Goal: Task Accomplishment & Management: Complete application form

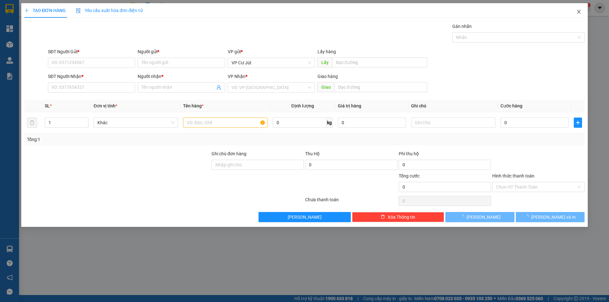
click at [579, 12] on icon "close" at bounding box center [578, 12] width 3 height 4
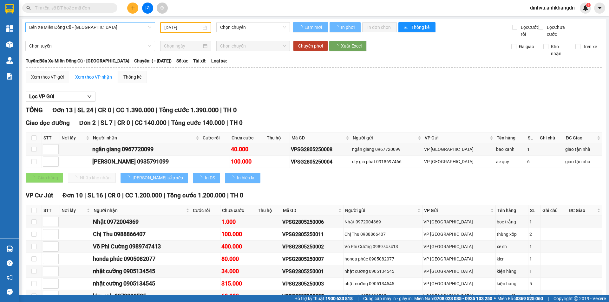
click at [148, 28] on span "Bến Xe Miền Đông Cũ - [GEOGRAPHIC_DATA]" at bounding box center [90, 28] width 122 height 10
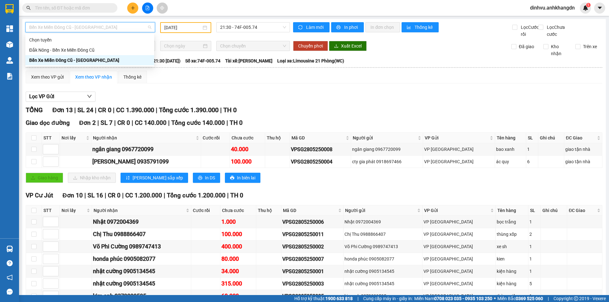
click at [55, 60] on div "Bến Xe Miền Đông Cũ - [GEOGRAPHIC_DATA]" at bounding box center [89, 60] width 121 height 7
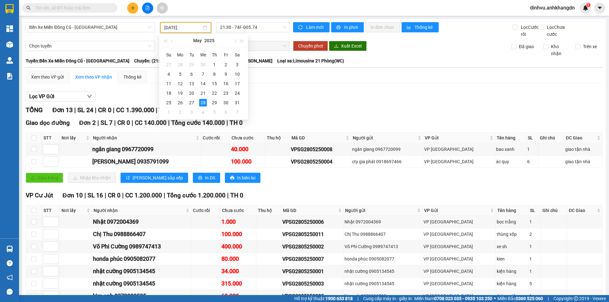
click at [187, 26] on input "28/05/2025" at bounding box center [182, 27] width 37 height 7
click at [235, 41] on span "button" at bounding box center [234, 41] width 3 height 3
click at [235, 40] on span "button" at bounding box center [234, 41] width 3 height 3
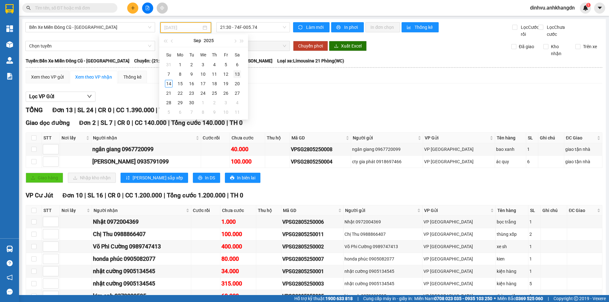
click at [237, 74] on div "13" at bounding box center [237, 74] width 8 height 8
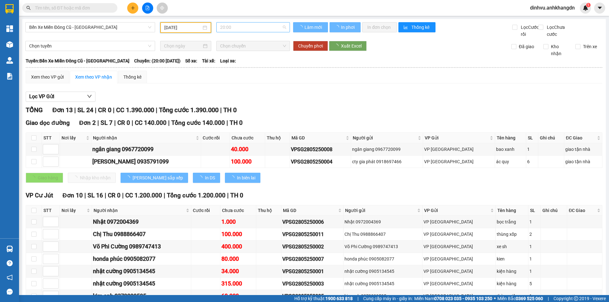
type input "[DATE]"
click at [283, 28] on span "20:00" at bounding box center [253, 28] width 66 height 10
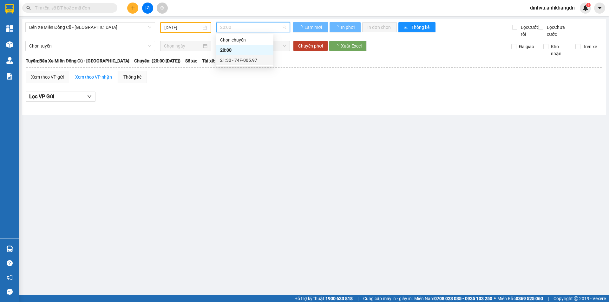
click at [261, 60] on div "21:30 - 74F-005.97" at bounding box center [244, 60] width 49 height 7
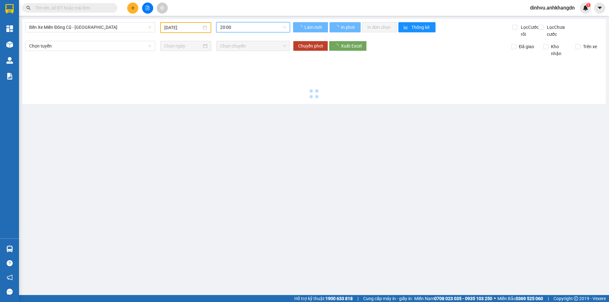
click at [281, 28] on span "20:00" at bounding box center [253, 28] width 66 height 10
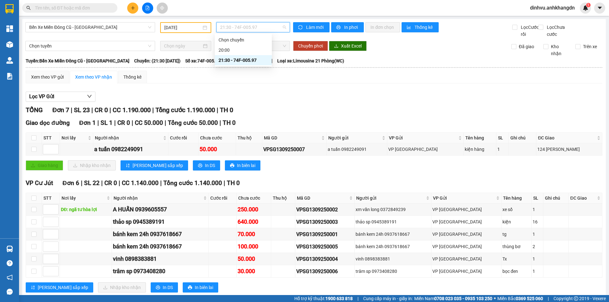
click at [259, 62] on div "21:30 - 74F-005.97" at bounding box center [242, 60] width 49 height 7
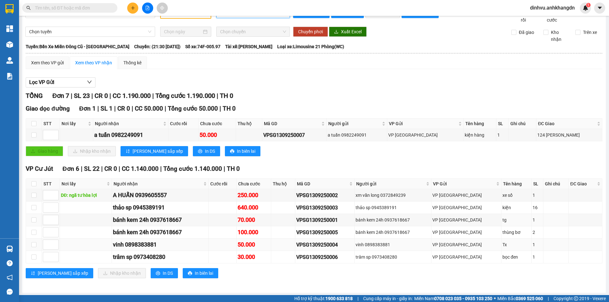
scroll to position [22, 0]
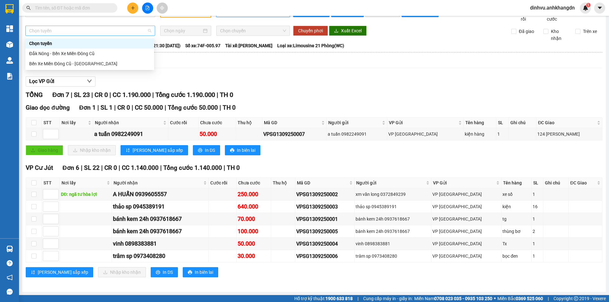
click at [91, 31] on span "Chọn tuyến" at bounding box center [90, 31] width 122 height 10
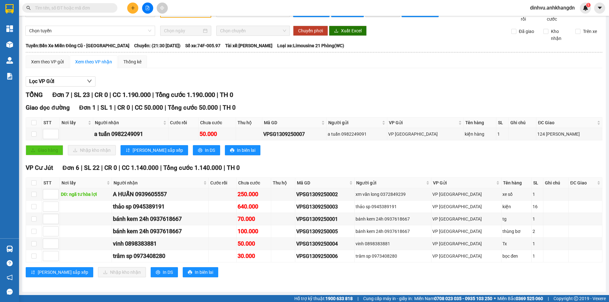
click at [164, 63] on div "Xem theo VP gửi Xem theo VP nhận Thống kê" at bounding box center [314, 61] width 576 height 13
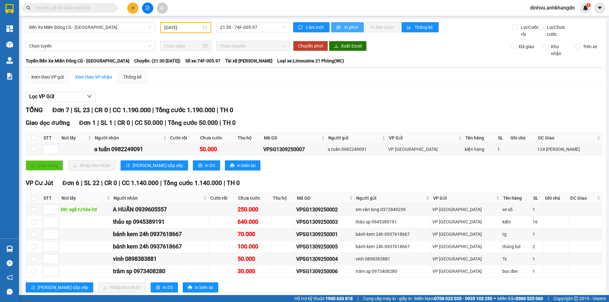
click at [344, 27] on span "In phơi" at bounding box center [351, 27] width 15 height 7
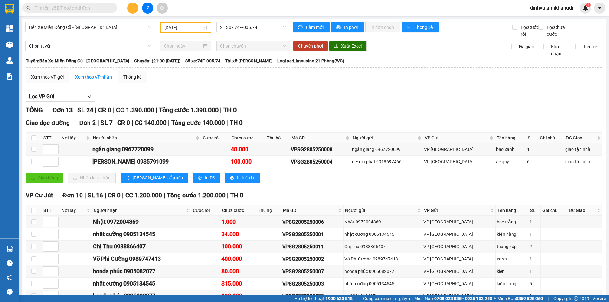
click at [195, 28] on input "28/05/2025" at bounding box center [182, 27] width 37 height 7
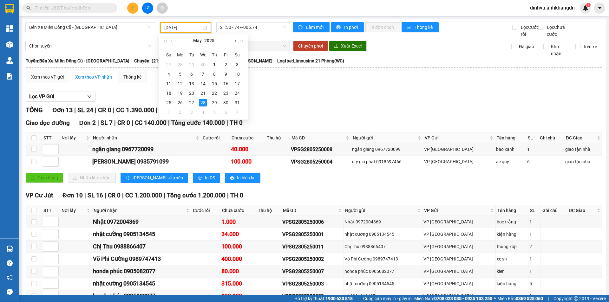
click at [233, 42] on button "button" at bounding box center [234, 40] width 7 height 13
click at [237, 75] on div "13" at bounding box center [237, 74] width 8 height 8
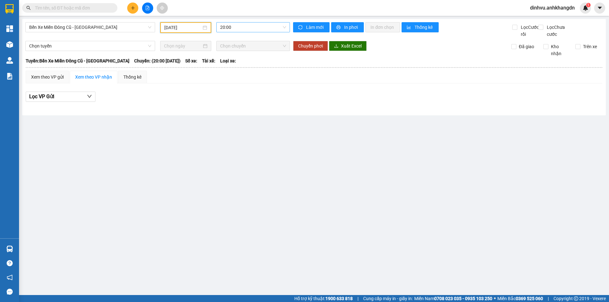
click at [239, 24] on span "20:00" at bounding box center [253, 28] width 66 height 10
click at [251, 63] on div "21:30 - 74F-005.97" at bounding box center [244, 60] width 49 height 7
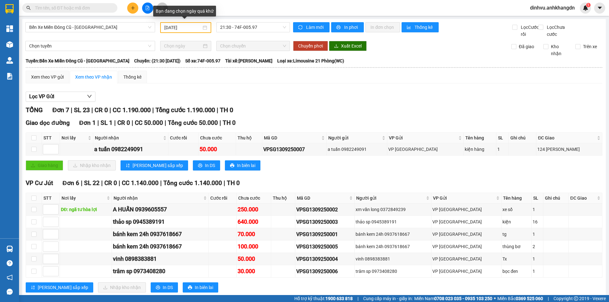
click at [200, 28] on div "[DATE]" at bounding box center [185, 27] width 43 height 7
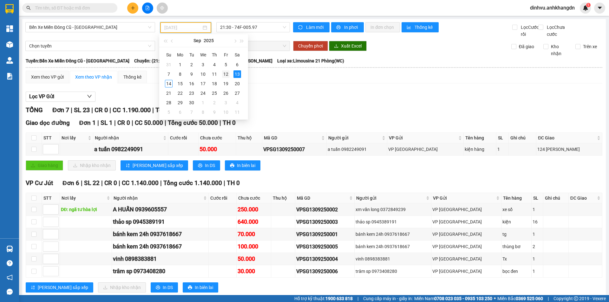
click at [224, 74] on div "12" at bounding box center [226, 74] width 8 height 8
type input "[DATE]"
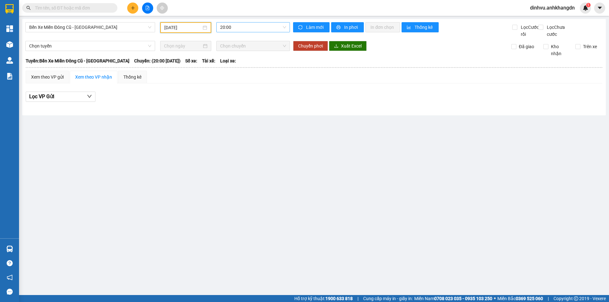
click at [256, 28] on span "20:00" at bounding box center [253, 28] width 66 height 10
click at [255, 62] on div "21:30 - 74F-005.74" at bounding box center [244, 60] width 49 height 7
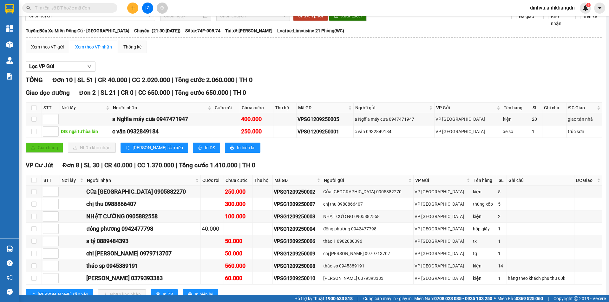
scroll to position [59, 0]
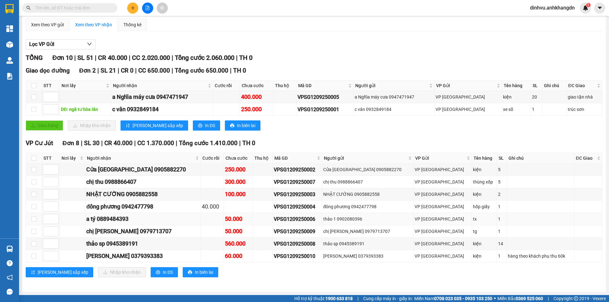
click at [273, 220] on td at bounding box center [263, 219] width 20 height 12
click at [273, 219] on td at bounding box center [263, 219] width 20 height 12
drag, startPoint x: 288, startPoint y: 218, endPoint x: 330, endPoint y: 221, distance: 41.9
click at [321, 221] on div "VPSG1209250006" at bounding box center [297, 219] width 47 height 8
copy div "VPSG1209250006"
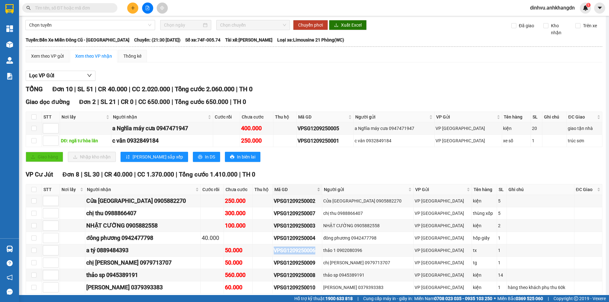
scroll to position [0, 0]
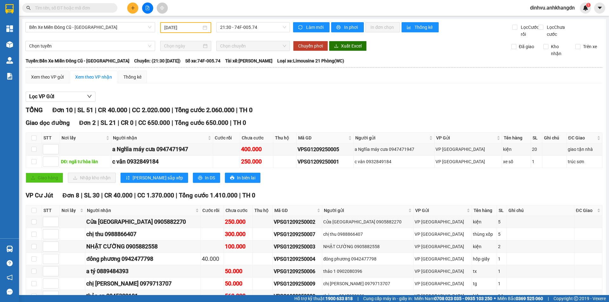
click at [100, 8] on input "text" at bounding box center [72, 7] width 75 height 7
paste input "VPSG1209250006"
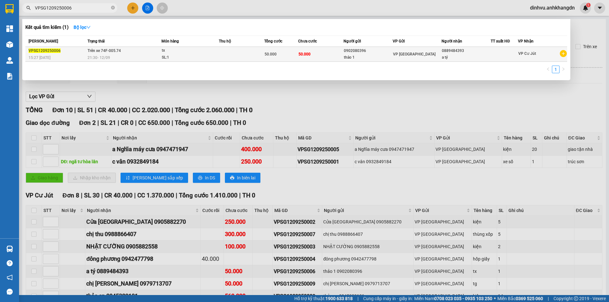
type input "VPSG1209250006"
click at [108, 56] on span "21:30 - 12/09" at bounding box center [99, 57] width 23 height 4
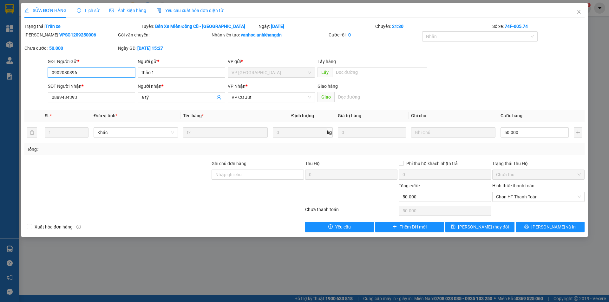
type input "0902080396"
type input "thảo 1"
type input "0889484393"
type input "a tý"
type input "50.000"
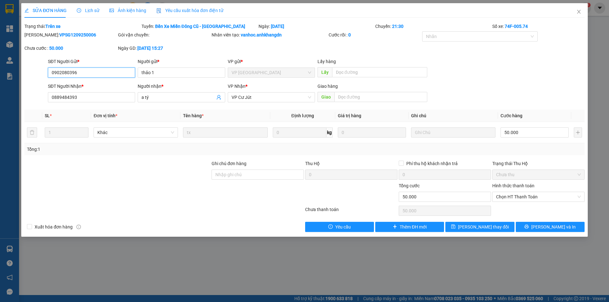
type input "50.000"
click at [557, 227] on span "[PERSON_NAME] và In" at bounding box center [553, 227] width 44 height 7
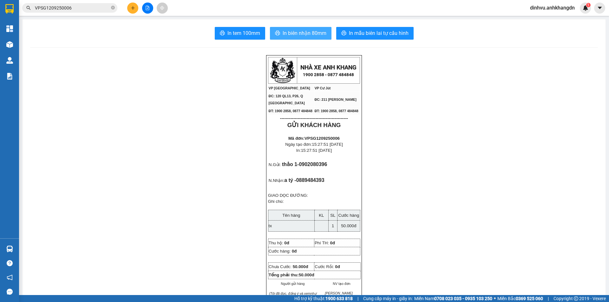
click at [301, 30] on span "In biên nhận 80mm" at bounding box center [304, 33] width 44 height 8
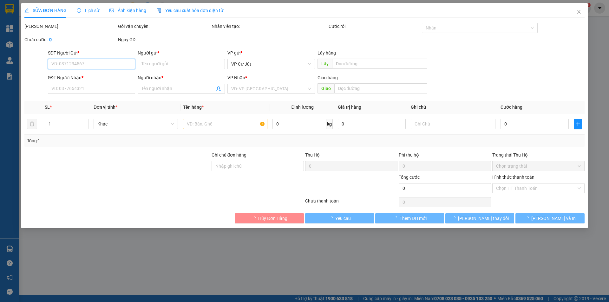
type input "0902080396"
type input "thảo 1"
type input "0889484393"
type input "a tý"
type input "50.000"
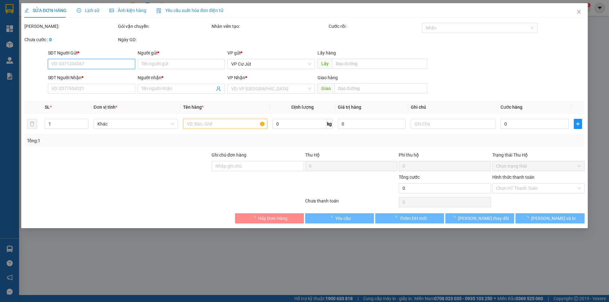
type input "50.000"
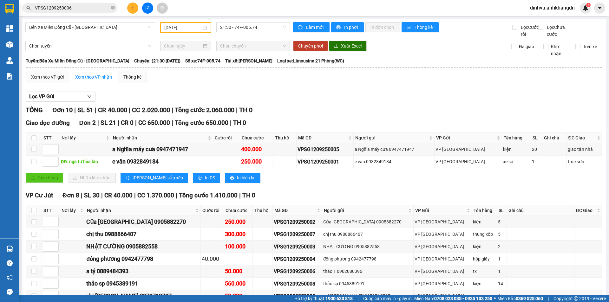
click at [197, 28] on input "[DATE]" at bounding box center [182, 27] width 37 height 7
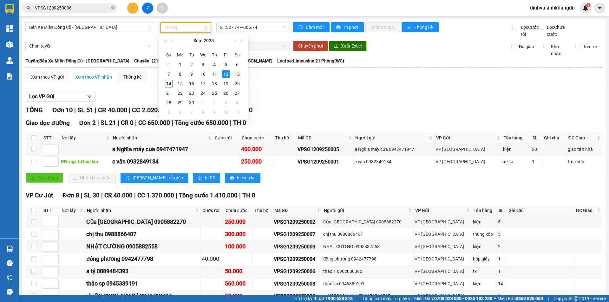
click at [236, 74] on div "13" at bounding box center [237, 74] width 8 height 8
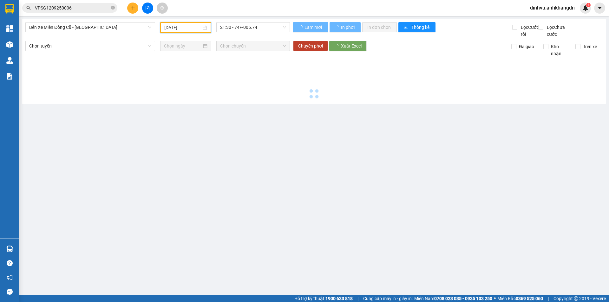
type input "[DATE]"
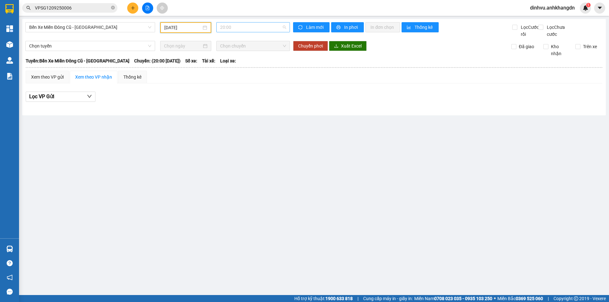
click at [244, 26] on span "20:00" at bounding box center [253, 28] width 66 height 10
click at [241, 59] on div "21:30 - 74F-005.97" at bounding box center [244, 60] width 49 height 7
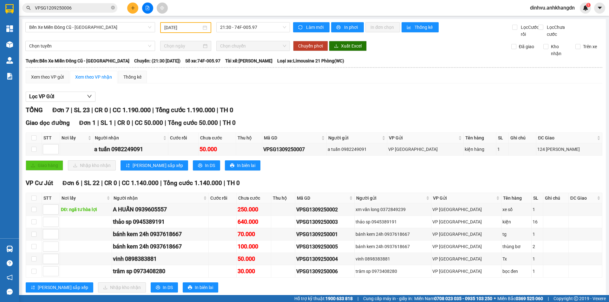
click at [210, 1] on div "Kết quả tìm kiếm ( 1 ) Bộ lọc Mã ĐH Trạng thái Món hàng Thu hộ Tổng cước Chưa c…" at bounding box center [304, 8] width 609 height 16
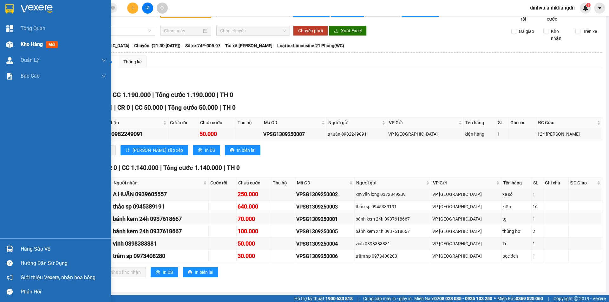
click at [35, 44] on span "Kho hàng" at bounding box center [32, 44] width 22 height 6
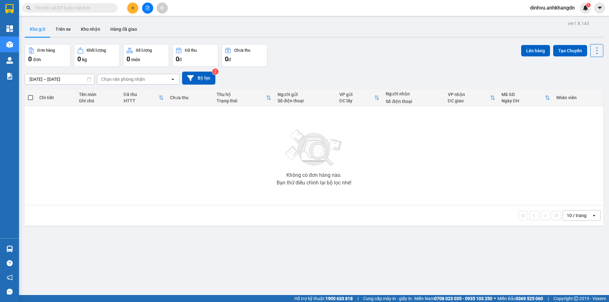
click at [144, 8] on button at bounding box center [147, 8] width 11 height 11
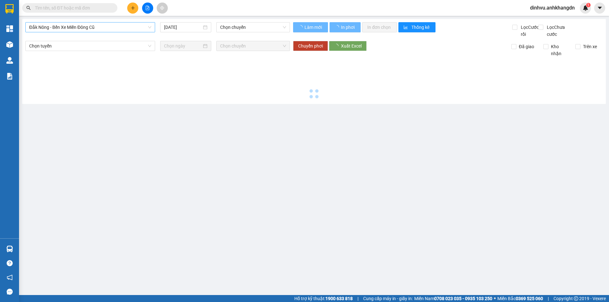
click at [94, 25] on span "Đắk Nông - Bến Xe Miền Đông Cũ" at bounding box center [90, 28] width 122 height 10
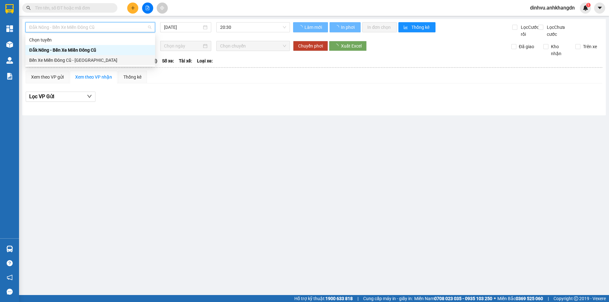
click at [77, 63] on div "Bến Xe Miền Đông Cũ - [GEOGRAPHIC_DATA]" at bounding box center [90, 60] width 122 height 7
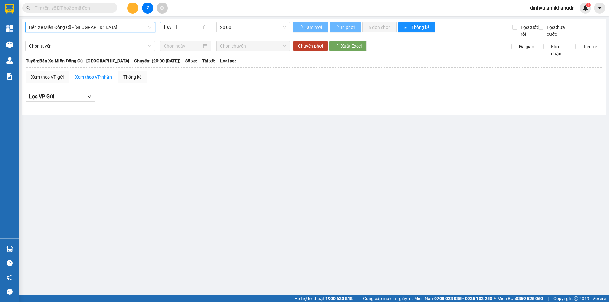
click at [172, 29] on input "[DATE]" at bounding box center [183, 27] width 38 height 7
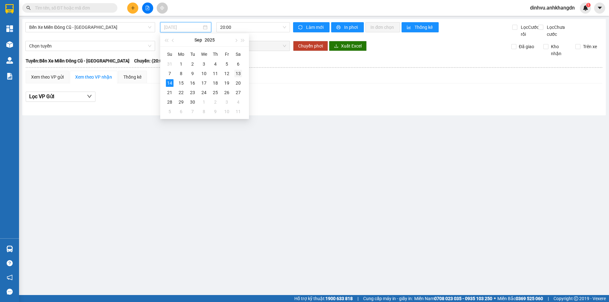
click at [240, 73] on div "13" at bounding box center [238, 74] width 8 height 8
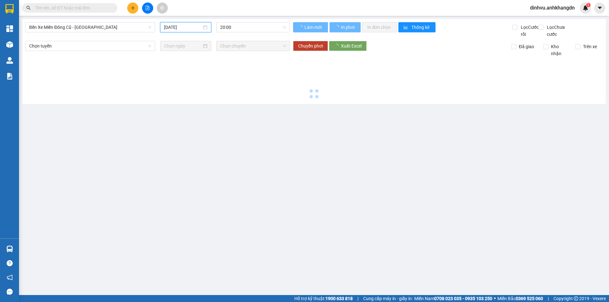
type input "[DATE]"
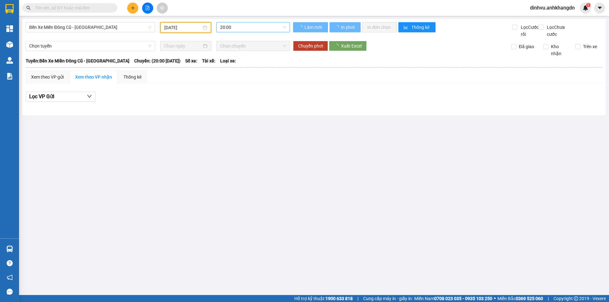
click at [241, 31] on span "20:00" at bounding box center [253, 28] width 66 height 10
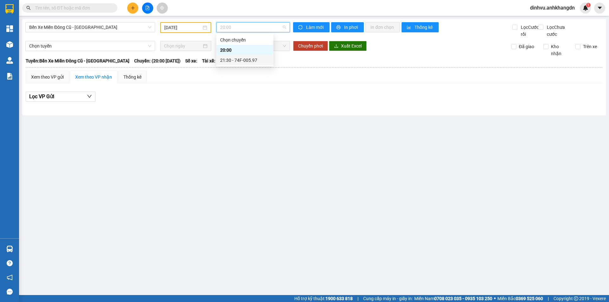
click at [238, 59] on div "21:30 - 74F-005.97" at bounding box center [244, 60] width 49 height 7
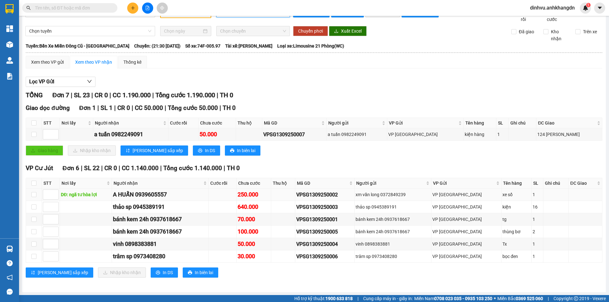
scroll to position [22, 0]
drag, startPoint x: 327, startPoint y: 135, endPoint x: 282, endPoint y: 135, distance: 44.7
click at [282, 135] on div "VPSG1309250007" at bounding box center [294, 134] width 62 height 8
click at [410, 59] on div "Xem theo VP gửi Xem theo VP nhận Thống kê" at bounding box center [314, 61] width 576 height 13
click at [123, 35] on span "Chọn tuyến" at bounding box center [90, 31] width 122 height 10
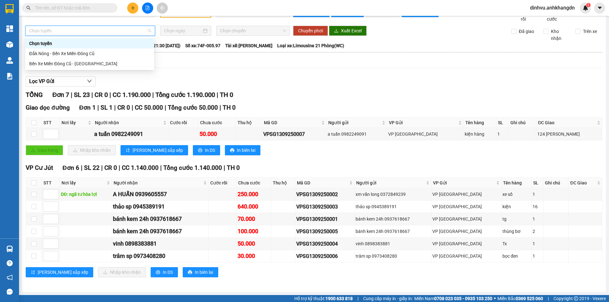
click at [123, 35] on span "Chọn tuyến" at bounding box center [90, 31] width 122 height 10
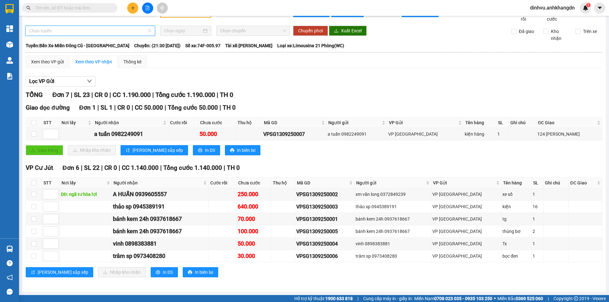
click at [130, 28] on span "Chọn tuyến" at bounding box center [90, 31] width 122 height 10
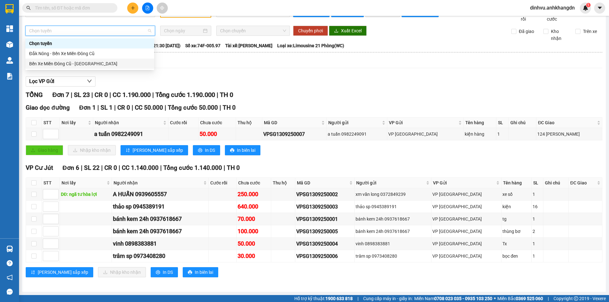
click at [93, 65] on div "Bến Xe Miền Đông Cũ - [GEOGRAPHIC_DATA]" at bounding box center [89, 63] width 121 height 7
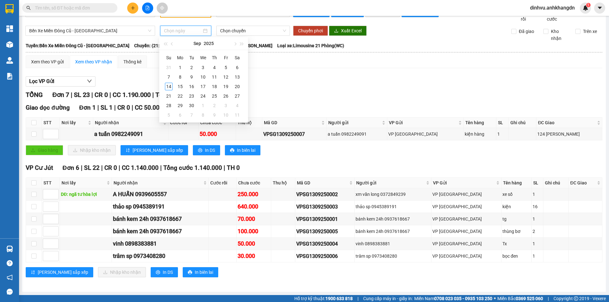
click at [180, 29] on input at bounding box center [183, 30] width 38 height 7
type input "[DATE]"
click at [235, 77] on div "13" at bounding box center [237, 77] width 8 height 8
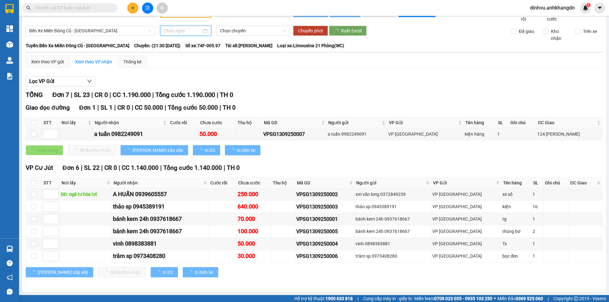
type input "[DATE]"
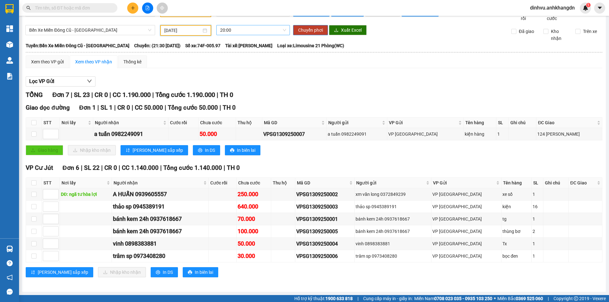
click at [240, 30] on span "20:00" at bounding box center [253, 30] width 66 height 10
click at [245, 65] on div "21:30 - 74F-005.97" at bounding box center [242, 63] width 49 height 7
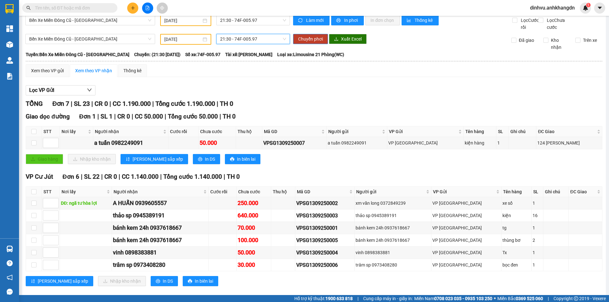
scroll to position [0, 0]
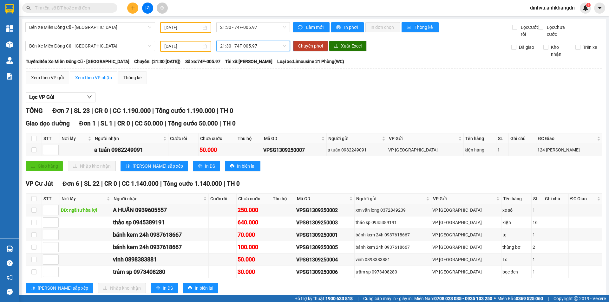
click at [266, 51] on span "21:30 - 74F-005.97" at bounding box center [253, 46] width 66 height 10
click at [252, 87] on div "21:30 - 74F-005.97" at bounding box center [242, 85] width 49 height 7
click at [195, 28] on input "[DATE]" at bounding box center [182, 27] width 37 height 7
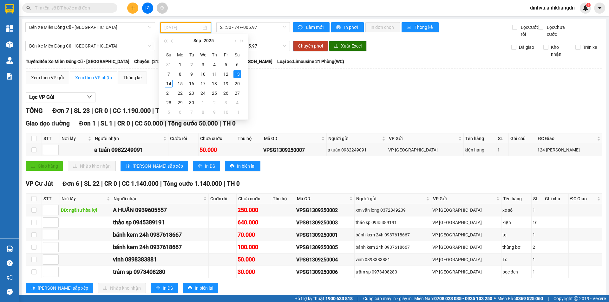
type input "[DATE]"
click at [239, 74] on div "13" at bounding box center [237, 74] width 8 height 8
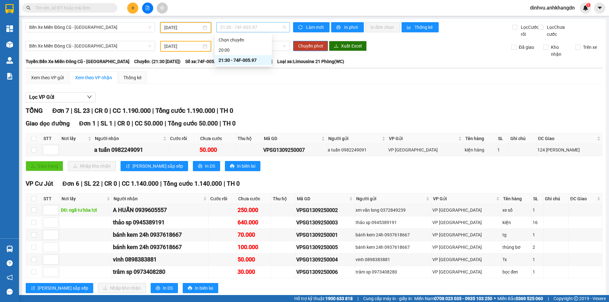
click at [281, 27] on span "21:30 - 74F-005.97" at bounding box center [253, 28] width 66 height 10
click at [260, 59] on div "21:30 - 74F-005.97" at bounding box center [242, 60] width 49 height 7
click at [283, 103] on div "Lọc VP Gửi" at bounding box center [314, 97] width 576 height 10
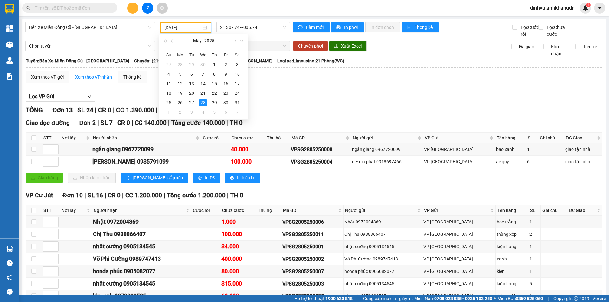
click at [198, 29] on input "[DATE]" at bounding box center [182, 27] width 37 height 7
click at [235, 42] on span "button" at bounding box center [234, 41] width 3 height 3
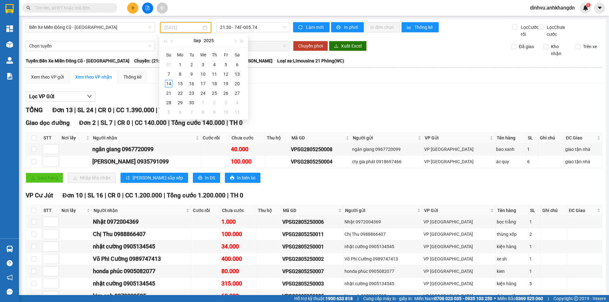
click at [235, 74] on div "13" at bounding box center [237, 74] width 8 height 8
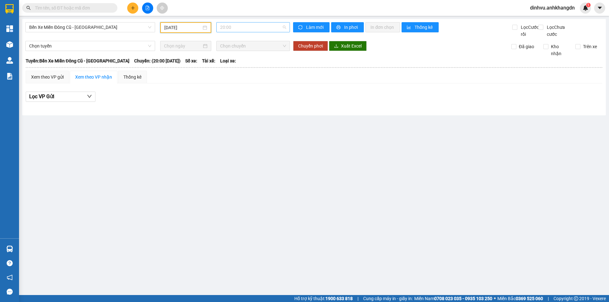
click at [255, 27] on span "20:00" at bounding box center [253, 28] width 66 height 10
click at [248, 61] on div "21:30 - 74F-005.97" at bounding box center [244, 60] width 49 height 7
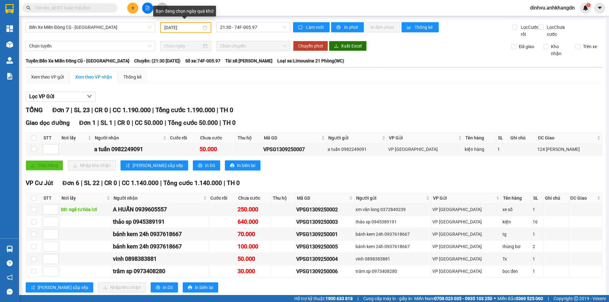
click at [200, 27] on div "[DATE]" at bounding box center [185, 27] width 43 height 7
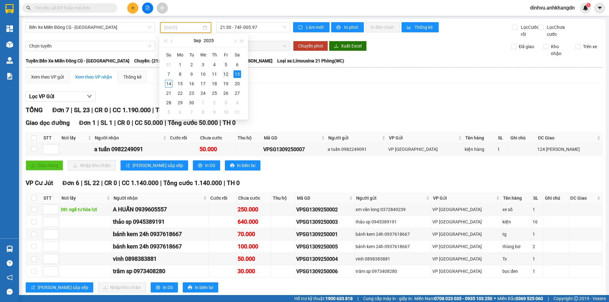
click at [228, 74] on div "12" at bounding box center [226, 74] width 8 height 8
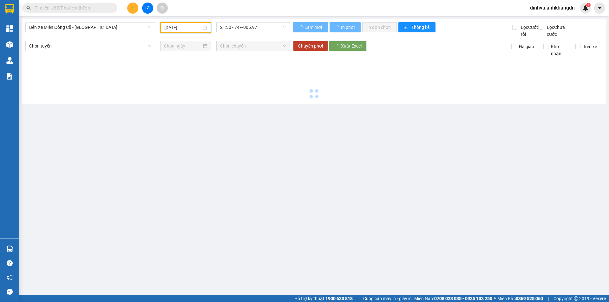
type input "[DATE]"
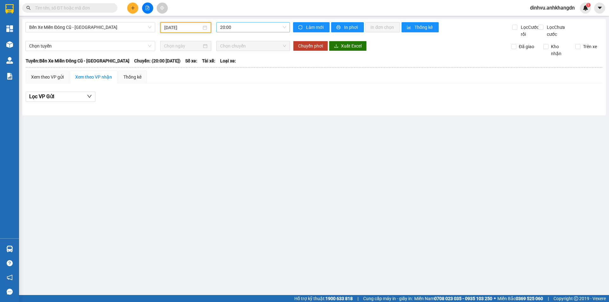
click at [234, 28] on span "20:00" at bounding box center [253, 28] width 66 height 10
click at [239, 61] on div "21:30 - 74F-005.74" at bounding box center [244, 60] width 49 height 7
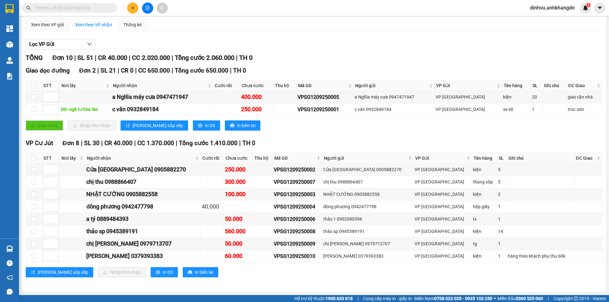
scroll to position [59, 0]
drag, startPoint x: 287, startPoint y: 194, endPoint x: 290, endPoint y: 195, distance: 3.3
click at [287, 194] on tr "NHẬT CƯỜNG 0905882558 100.000 VPSG1209250003 NHẬT CƯỜNG 0905882558 VP [GEOGRAPH…" at bounding box center [314, 194] width 576 height 12
click at [292, 195] on div "VPSG1209250003" at bounding box center [297, 195] width 47 height 8
drag, startPoint x: 291, startPoint y: 196, endPoint x: 331, endPoint y: 200, distance: 39.8
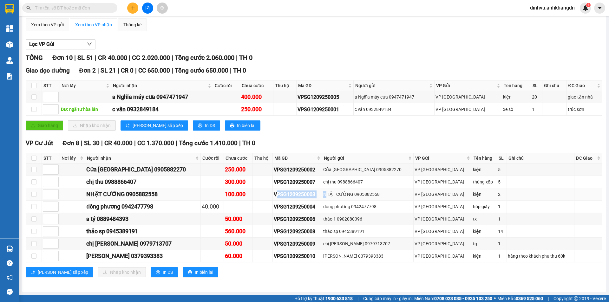
click at [343, 197] on tr "NHẬT CƯỜNG 0905882558 100.000 VPSG1209250003 NHẬT CƯỜNG 0905882558 VP [GEOGRAPH…" at bounding box center [314, 194] width 576 height 12
click at [288, 195] on div "VPSG1209250003" at bounding box center [297, 195] width 47 height 8
drag, startPoint x: 284, startPoint y: 194, endPoint x: 332, endPoint y: 191, distance: 48.0
click at [332, 191] on tr "NHẬT CƯỜNG 0905882558 100.000 VPSG1209250003 NHẬT CƯỜNG 0905882558 VP [GEOGRAPH…" at bounding box center [314, 194] width 576 height 12
copy div "VPSG1209250003"
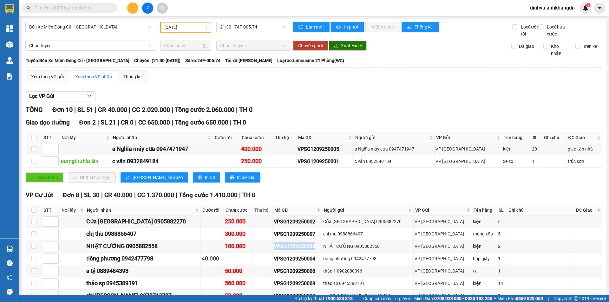
scroll to position [0, 0]
click at [81, 5] on input "text" at bounding box center [72, 7] width 75 height 7
click at [80, 8] on input "text" at bounding box center [72, 7] width 75 height 7
paste input "VPSG1209250003"
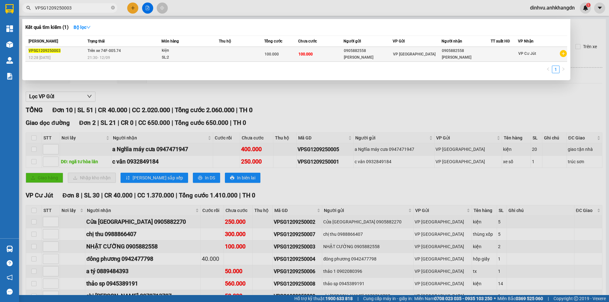
type input "VPSG1209250003"
click at [102, 53] on span "Trên xe 74F-005.74" at bounding box center [104, 50] width 33 height 5
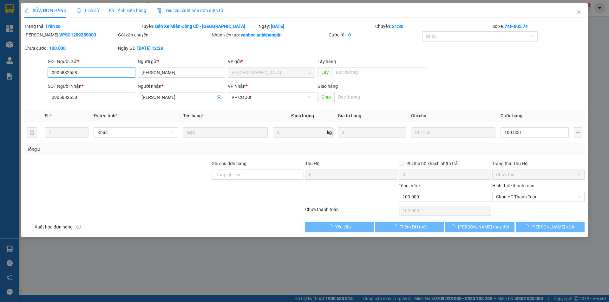
type input "0905882558"
type input "[PERSON_NAME]"
type input "0905882558"
type input "[PERSON_NAME]"
type input "100.000"
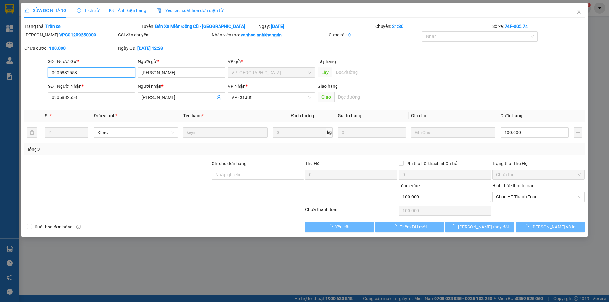
type input "100.000"
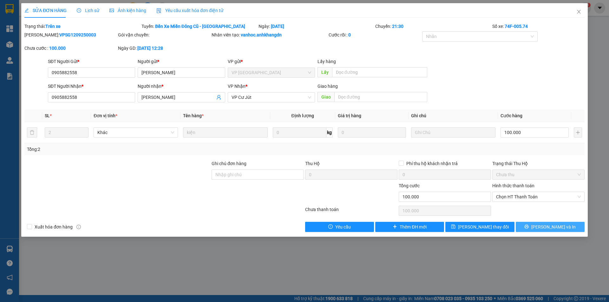
click at [550, 228] on span "[PERSON_NAME] và In" at bounding box center [553, 227] width 44 height 7
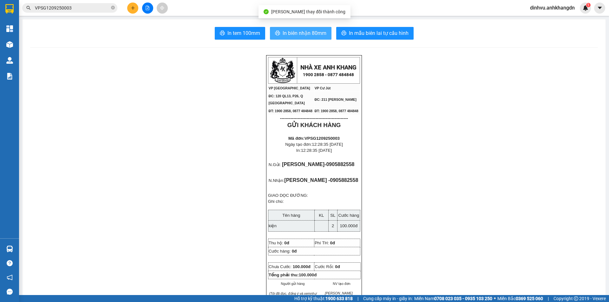
click at [299, 33] on span "In biên nhận 80mm" at bounding box center [304, 33] width 44 height 8
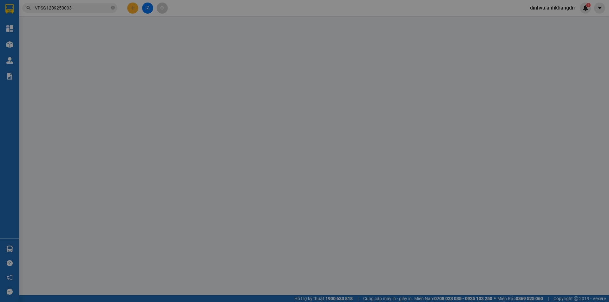
type input "0905882558"
type input "[PERSON_NAME]"
type input "0905882558"
type input "[PERSON_NAME]"
type input "100.000"
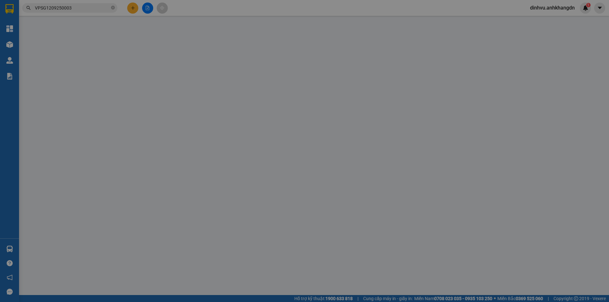
type input "100.000"
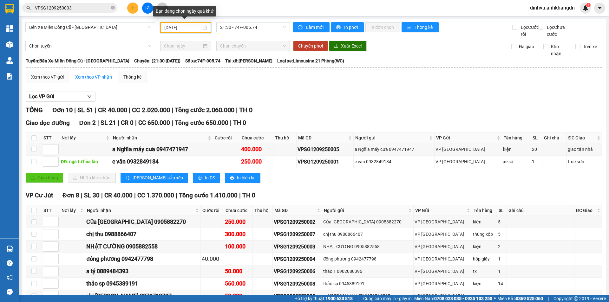
click at [193, 26] on input "[DATE]" at bounding box center [182, 27] width 37 height 7
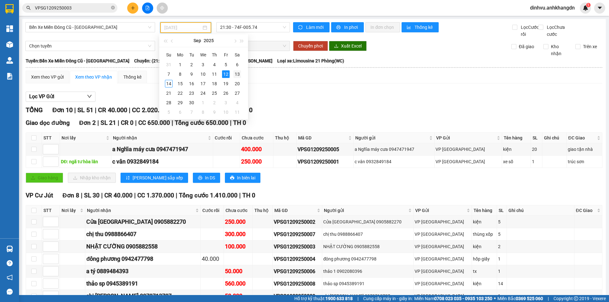
click at [235, 75] on div "13" at bounding box center [237, 74] width 8 height 8
type input "[DATE]"
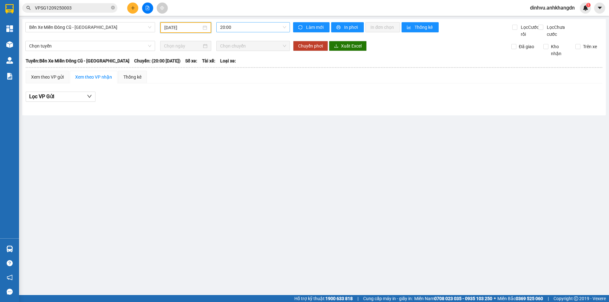
click at [238, 27] on span "20:00" at bounding box center [253, 28] width 66 height 10
click at [253, 61] on div "21:30 - 74F-005.97" at bounding box center [244, 60] width 49 height 7
